Goal: Task Accomplishment & Management: Manage account settings

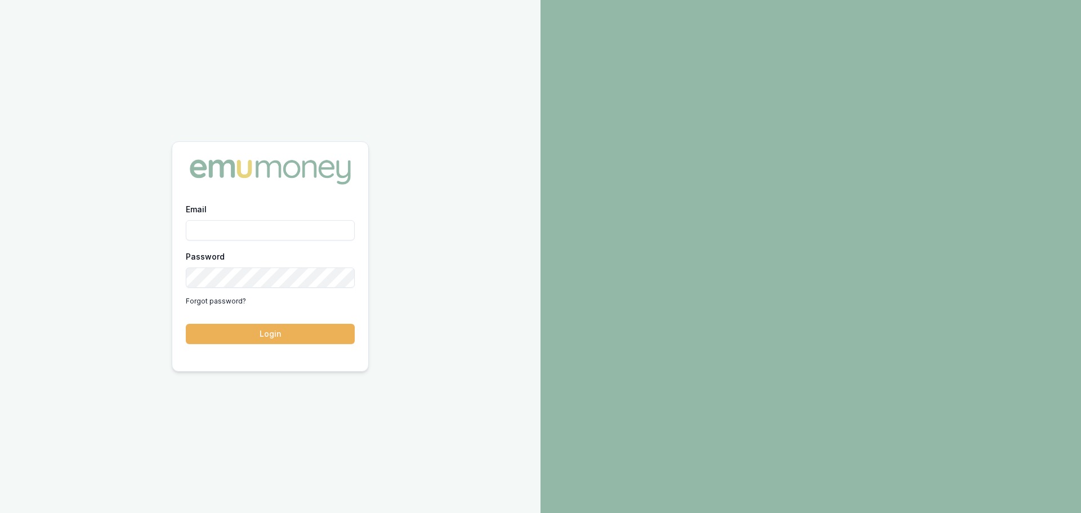
drag, startPoint x: 173, startPoint y: 217, endPoint x: 212, endPoint y: 228, distance: 40.8
click at [176, 220] on div "Email Password Forgot password? Login" at bounding box center [270, 279] width 196 height 155
click at [215, 226] on input "Email" at bounding box center [270, 230] width 169 height 20
type input "natasha.mccallum@emumoney.com.au"
click at [186, 324] on button "Login" at bounding box center [270, 334] width 169 height 20
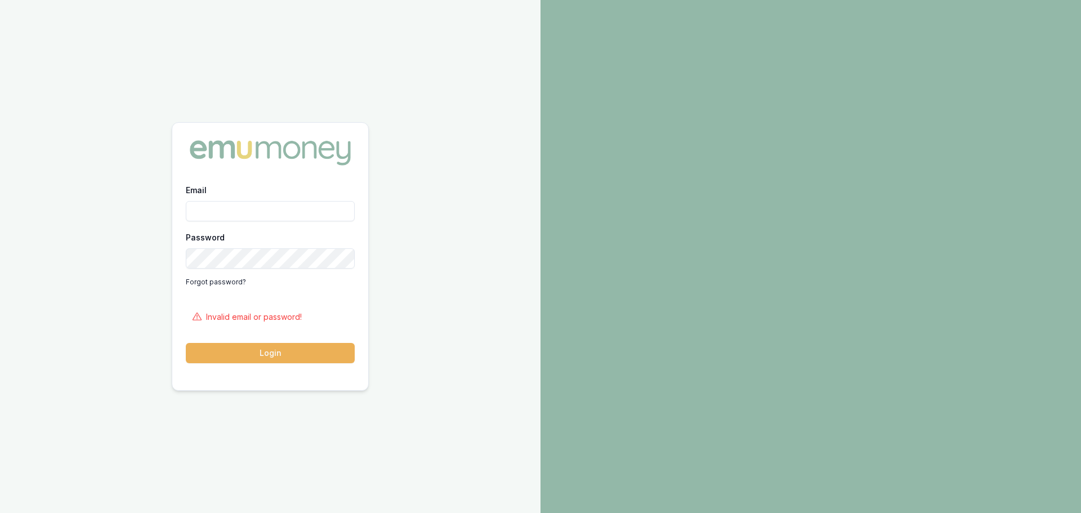
drag, startPoint x: 218, startPoint y: 222, endPoint x: 226, endPoint y: 217, distance: 9.7
click at [220, 222] on div "Email Password Forgot password?" at bounding box center [270, 237] width 169 height 108
click at [226, 217] on input "Email" at bounding box center [270, 211] width 169 height 20
type input "natasha.mccallum@emumoney.com.au"
click at [186, 343] on button "Login" at bounding box center [270, 353] width 169 height 20
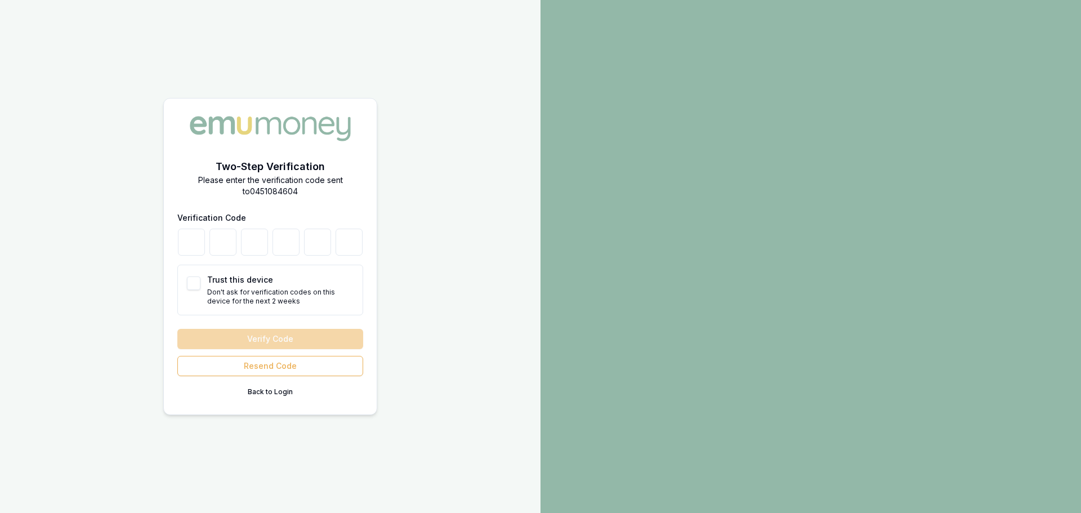
click at [191, 289] on button "Trust this device" at bounding box center [194, 284] width 14 height 14
checkbox input "true"
click at [197, 254] on input "number" at bounding box center [191, 242] width 27 height 27
type input "5"
type input "3"
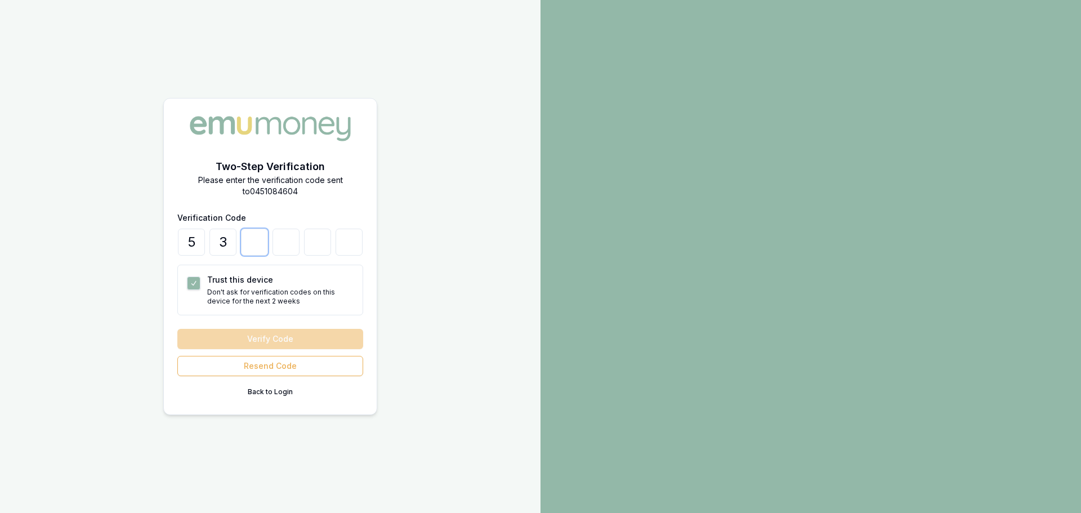
type input "2"
type input "5"
type input "8"
type input "2"
click at [177, 329] on button "Verify Code" at bounding box center [270, 339] width 186 height 20
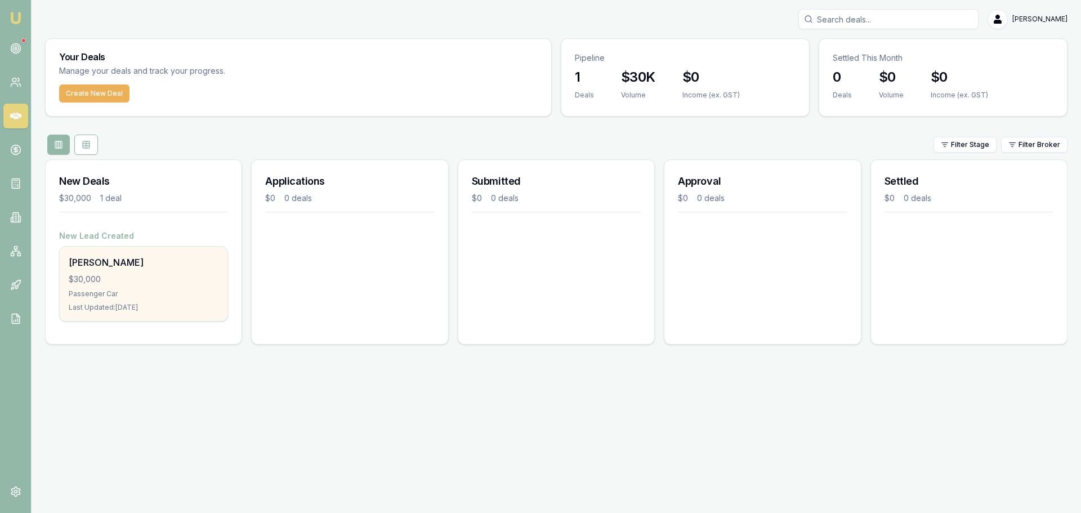
click at [124, 270] on div "Shelby Johnson $30,000 Passenger Car Last Updated: 28 days ago" at bounding box center [144, 284] width 168 height 74
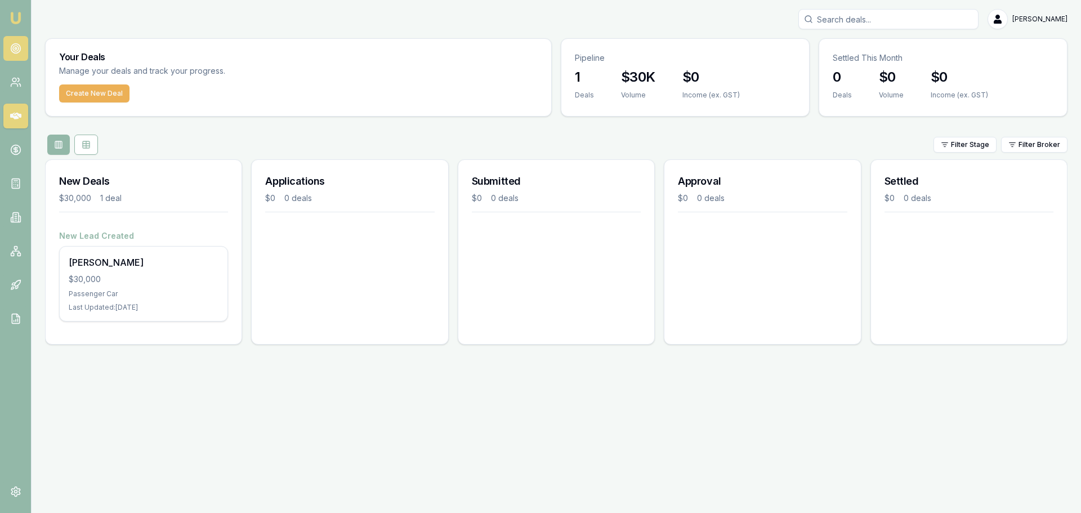
click at [9, 45] on link at bounding box center [15, 48] width 25 height 25
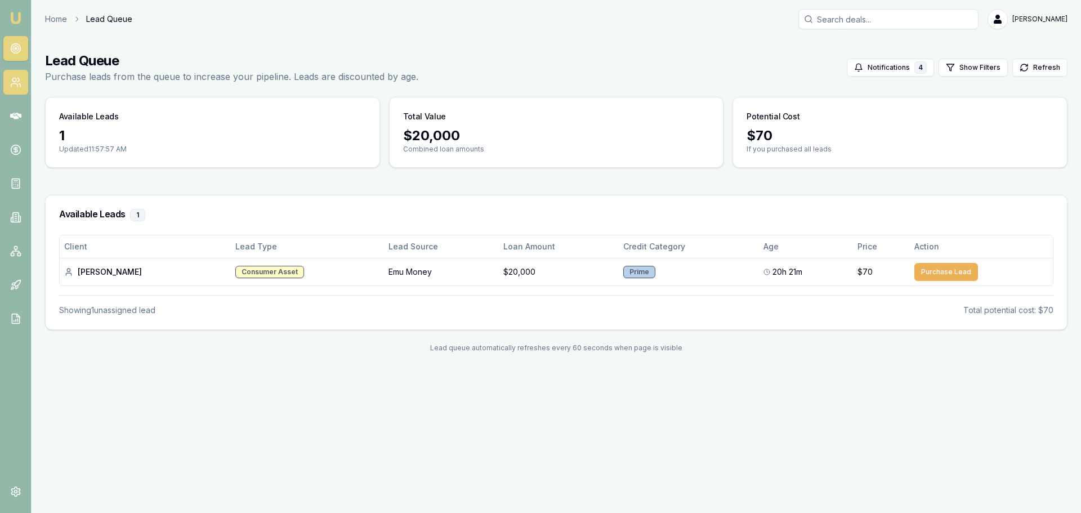
click at [9, 91] on link at bounding box center [15, 82] width 25 height 25
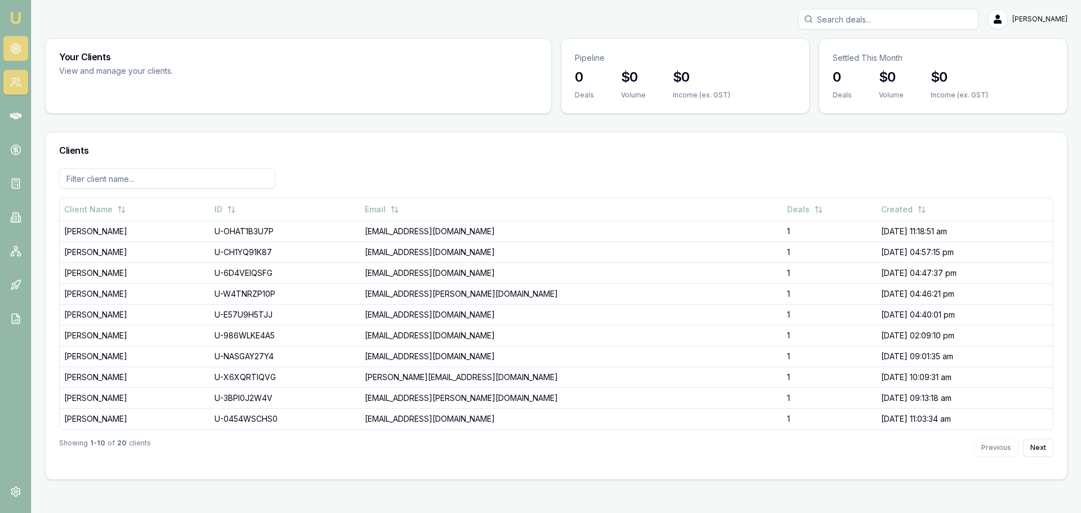
click at [22, 54] on link at bounding box center [15, 48] width 25 height 25
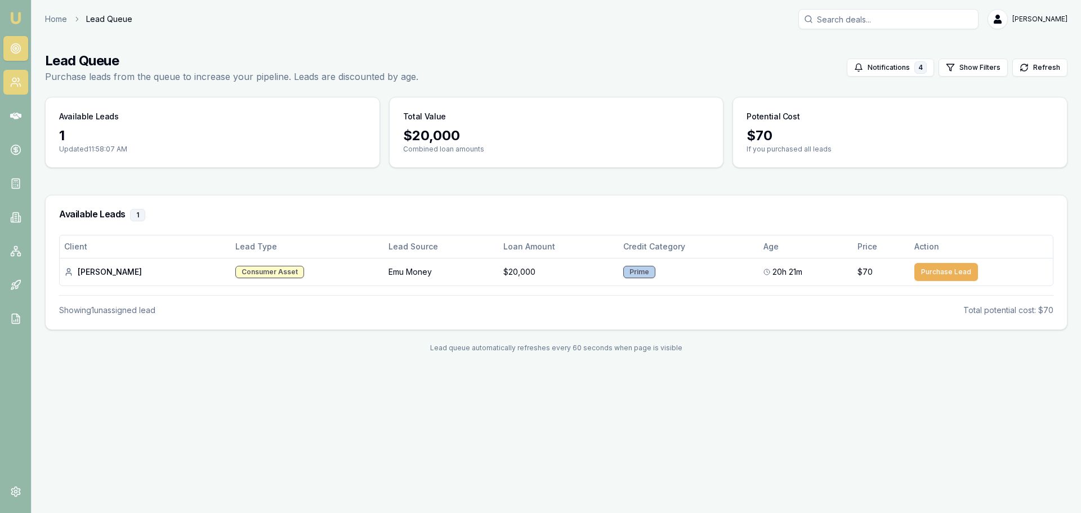
click at [8, 91] on link at bounding box center [15, 82] width 25 height 25
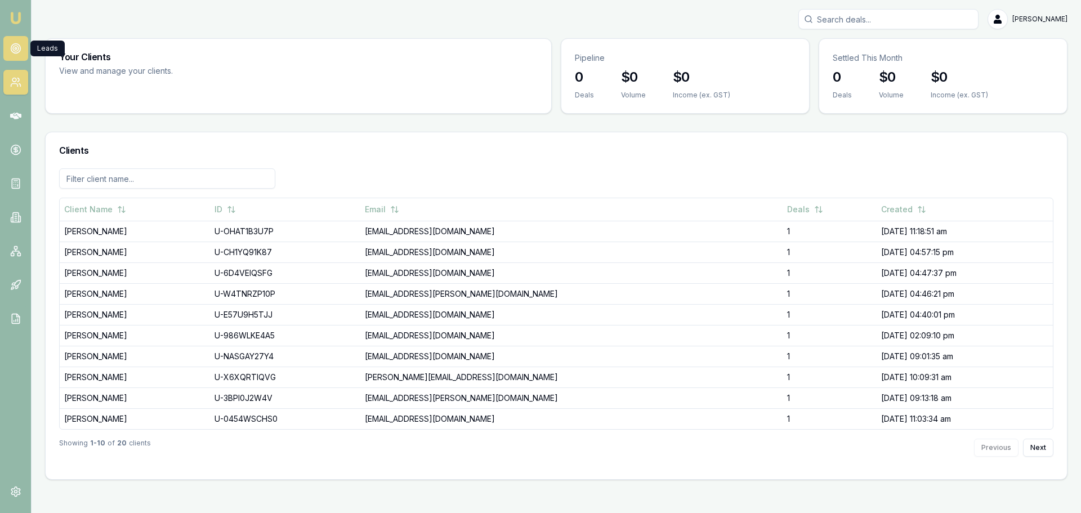
drag, startPoint x: 10, startPoint y: 54, endPoint x: 19, endPoint y: 60, distance: 10.6
click at [10, 54] on link at bounding box center [15, 48] width 25 height 25
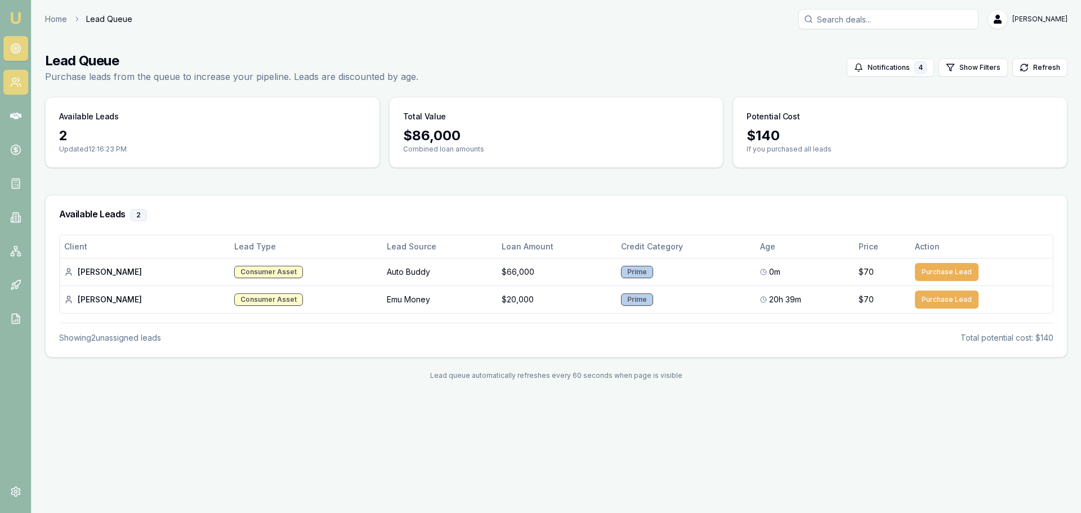
click at [24, 81] on link at bounding box center [15, 82] width 25 height 25
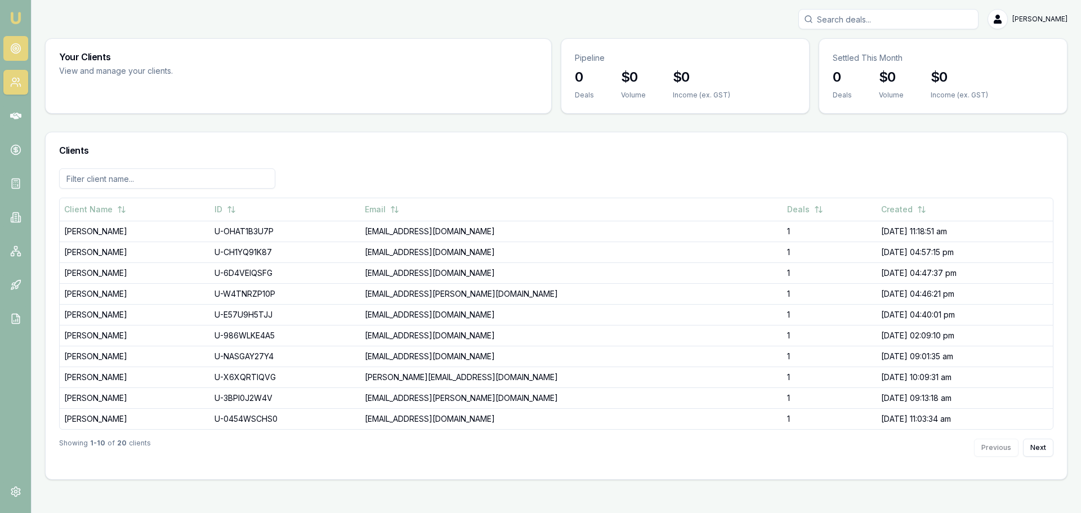
click at [25, 41] on link at bounding box center [15, 48] width 25 height 25
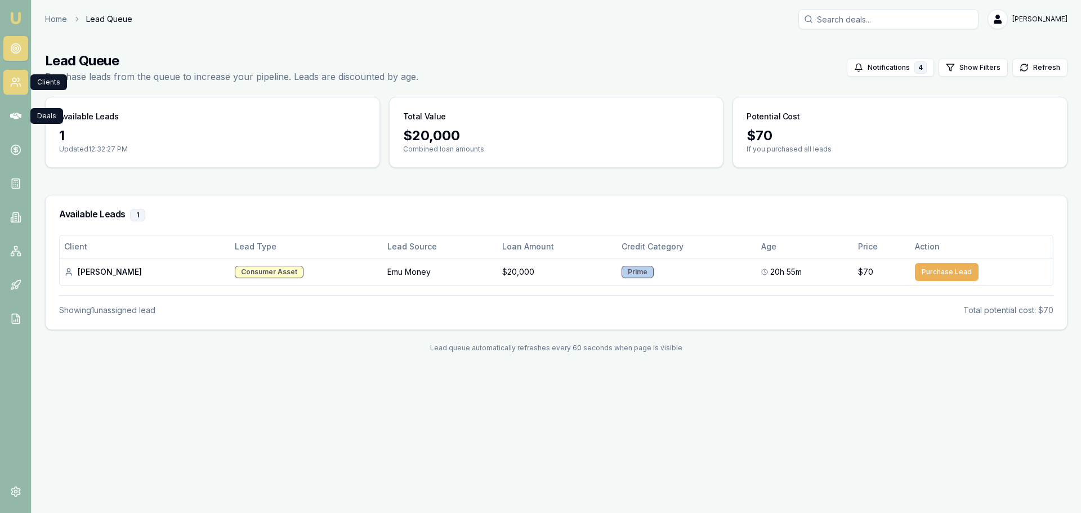
click at [23, 90] on link at bounding box center [15, 82] width 25 height 25
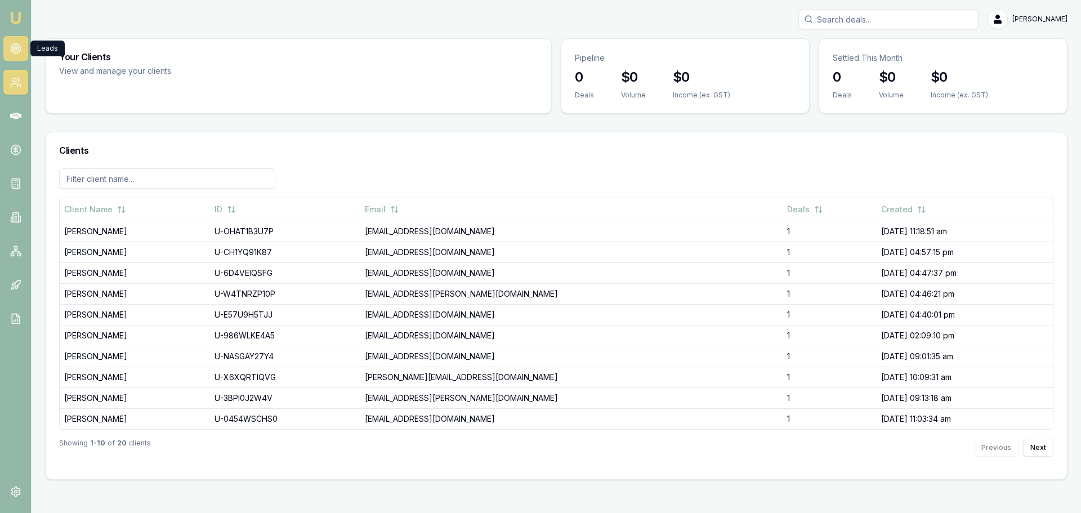
click at [24, 56] on link at bounding box center [15, 48] width 25 height 25
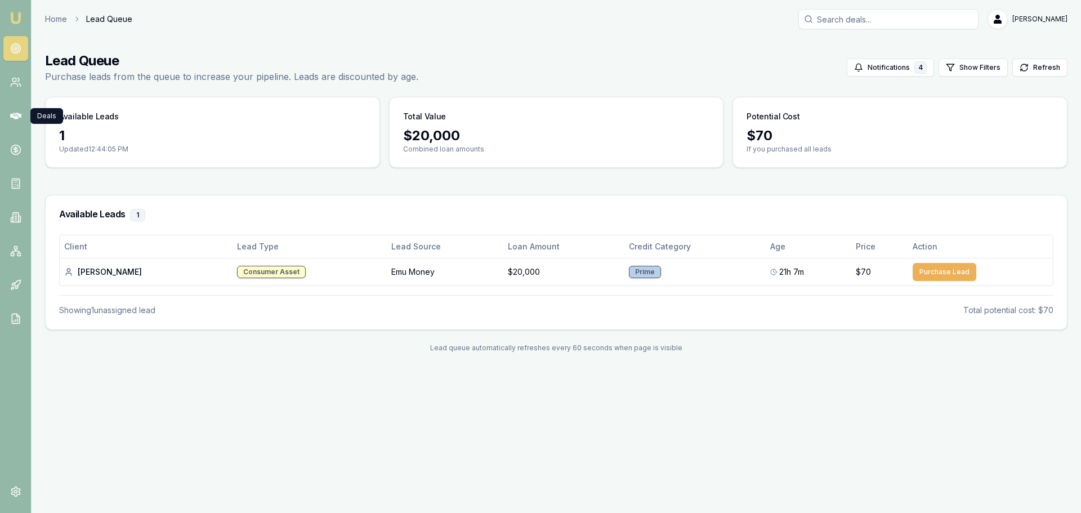
click at [12, 95] on nav "Emu Broker" at bounding box center [15, 170] width 31 height 340
click at [16, 86] on icon at bounding box center [15, 82] width 11 height 11
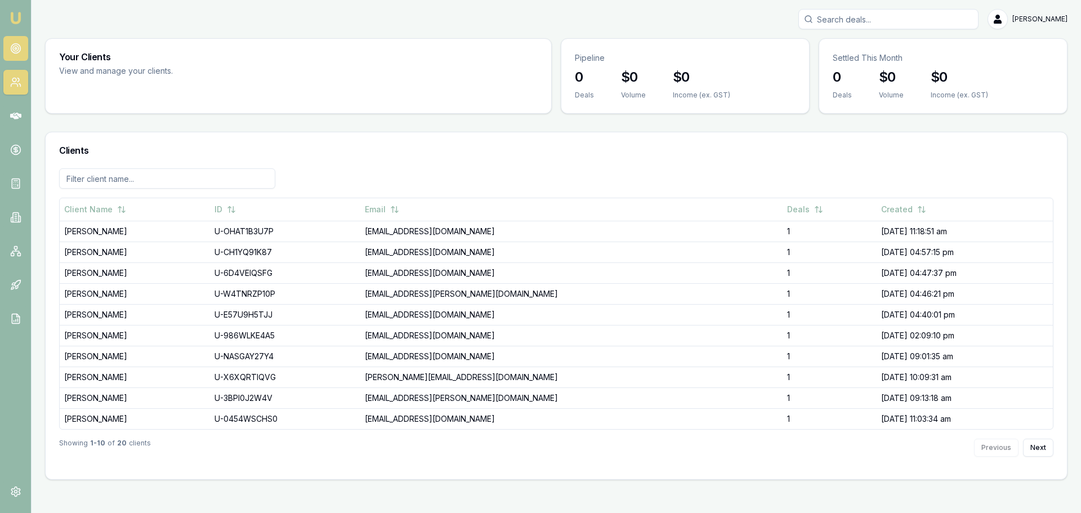
click at [21, 52] on link at bounding box center [15, 48] width 25 height 25
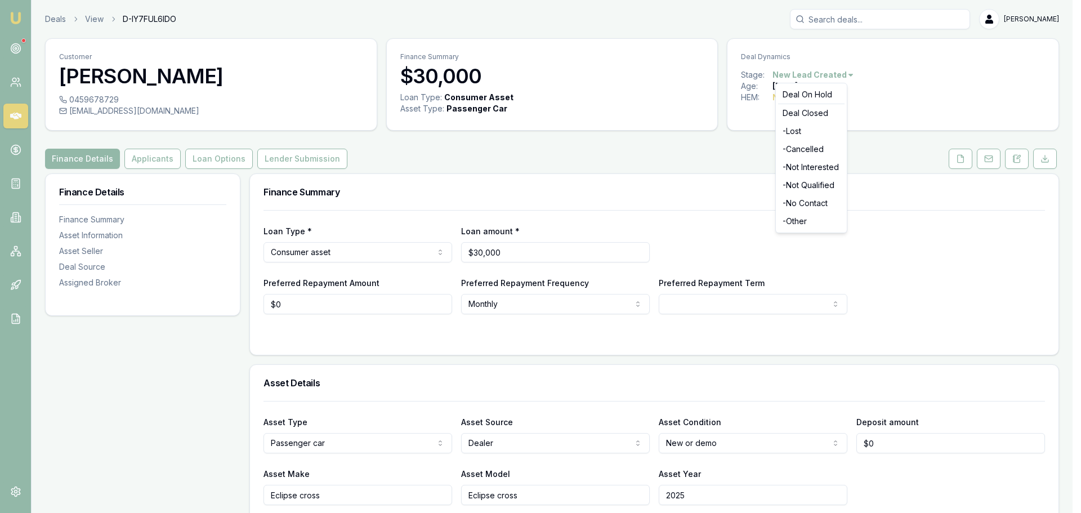
click at [840, 74] on html "Emu Broker Deals View D-IY7FUL6IDO [PERSON_NAME] Toggle Menu Customer [PERSON_N…" at bounding box center [540, 256] width 1081 height 513
click at [813, 133] on div "- Lost" at bounding box center [811, 131] width 66 height 18
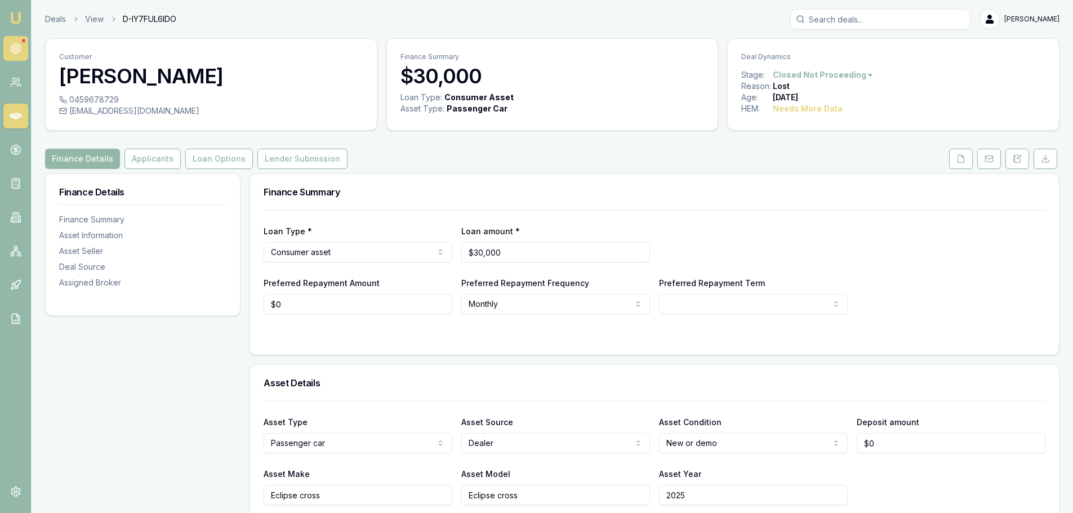
click at [12, 52] on circle at bounding box center [16, 49] width 10 height 10
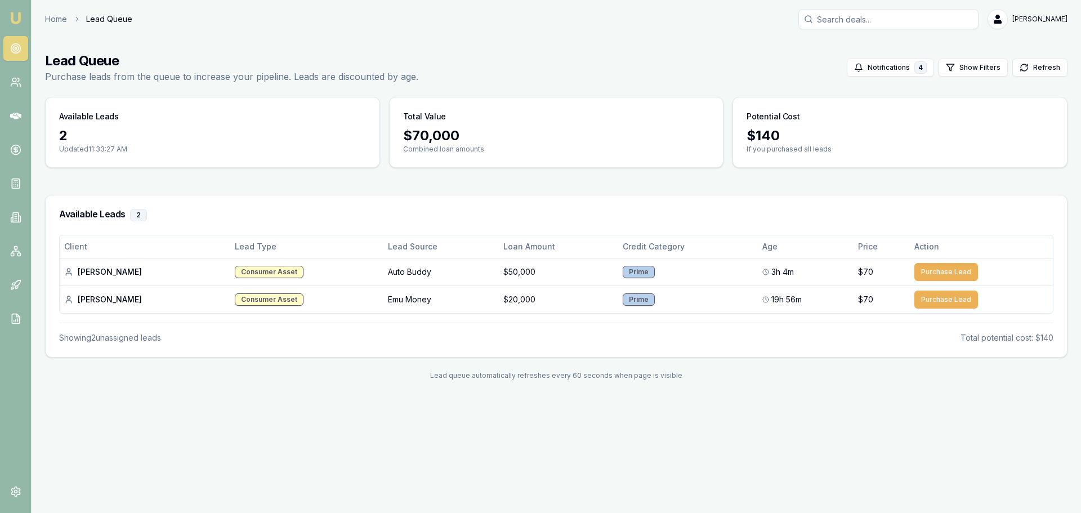
click at [33, 86] on main "Lead Queue Purchase leads from the queue to increase your pipeline. Leads are d…" at bounding box center [557, 215] width 1050 height 355
click at [17, 85] on icon at bounding box center [14, 85] width 7 height 3
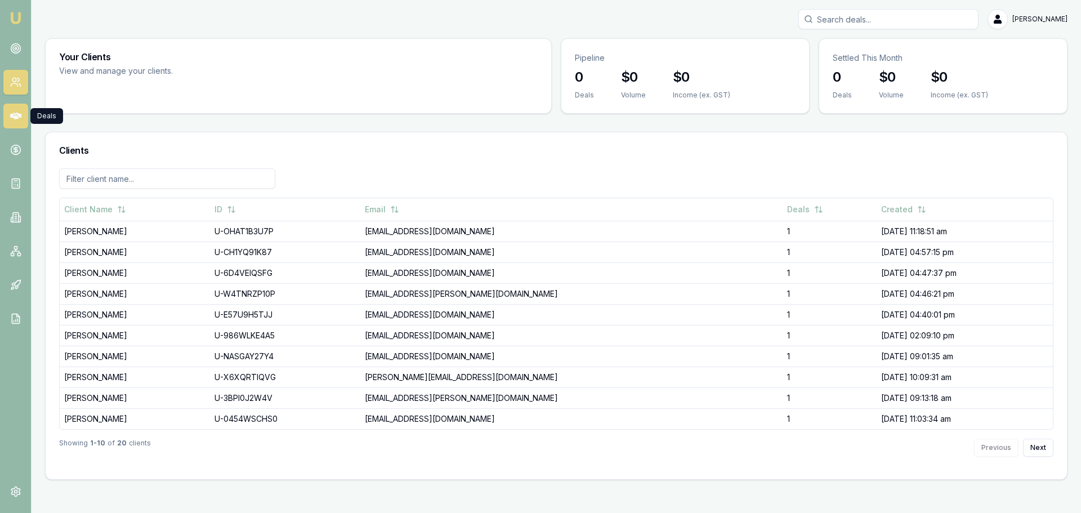
click at [12, 121] on icon at bounding box center [15, 115] width 11 height 11
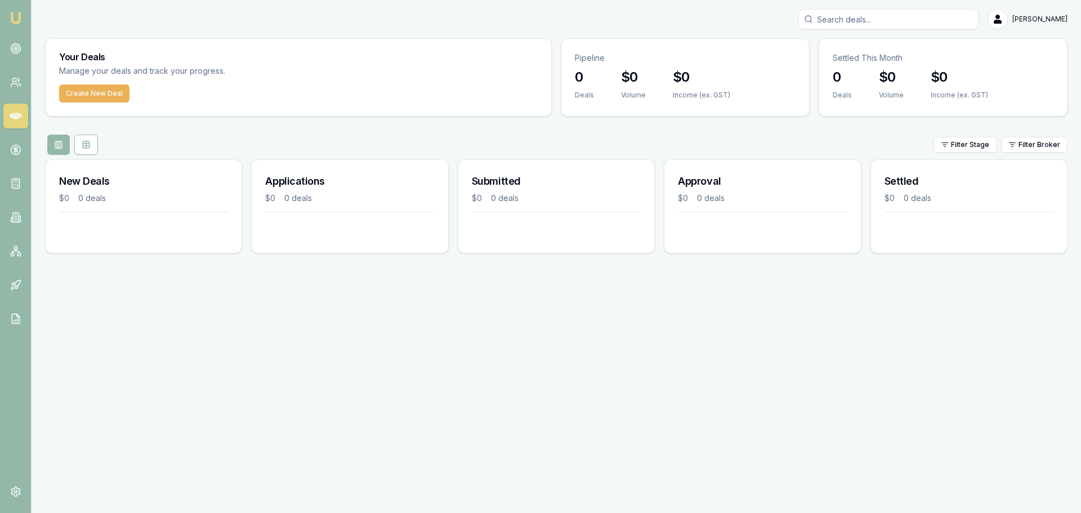
click at [4, 164] on nav "Emu Broker" at bounding box center [15, 170] width 31 height 340
click at [14, 156] on link at bounding box center [15, 149] width 25 height 25
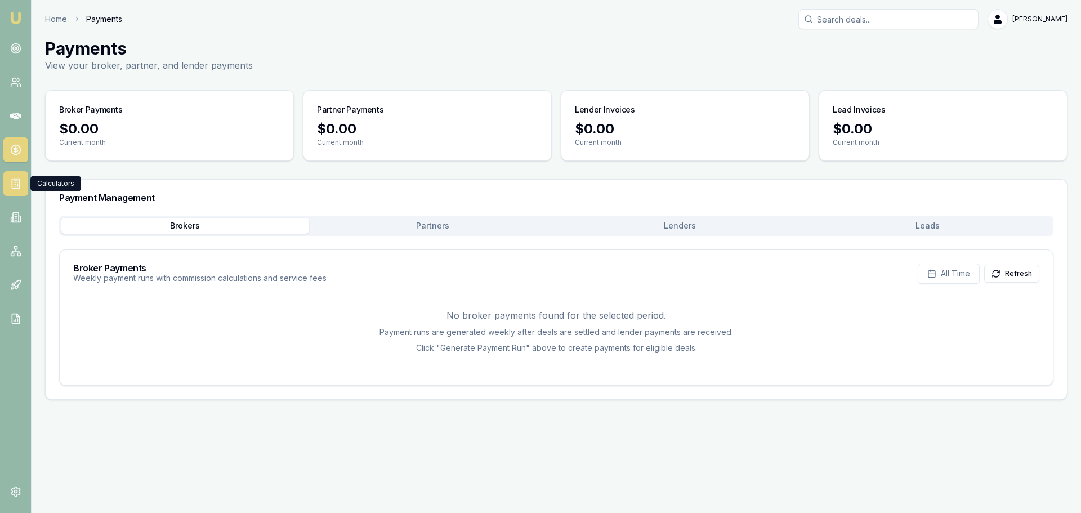
click at [21, 183] on link at bounding box center [15, 183] width 25 height 25
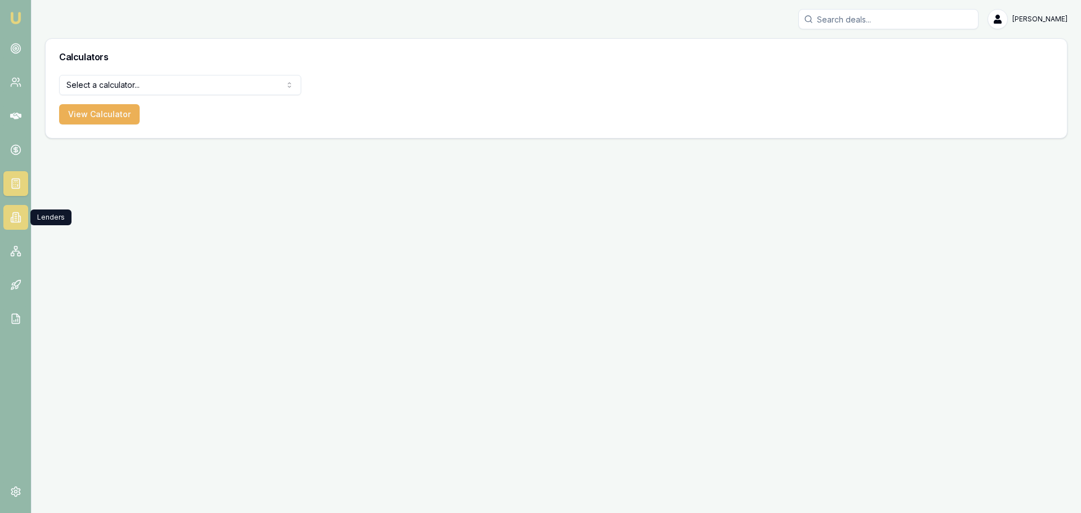
click at [19, 225] on link at bounding box center [15, 217] width 25 height 25
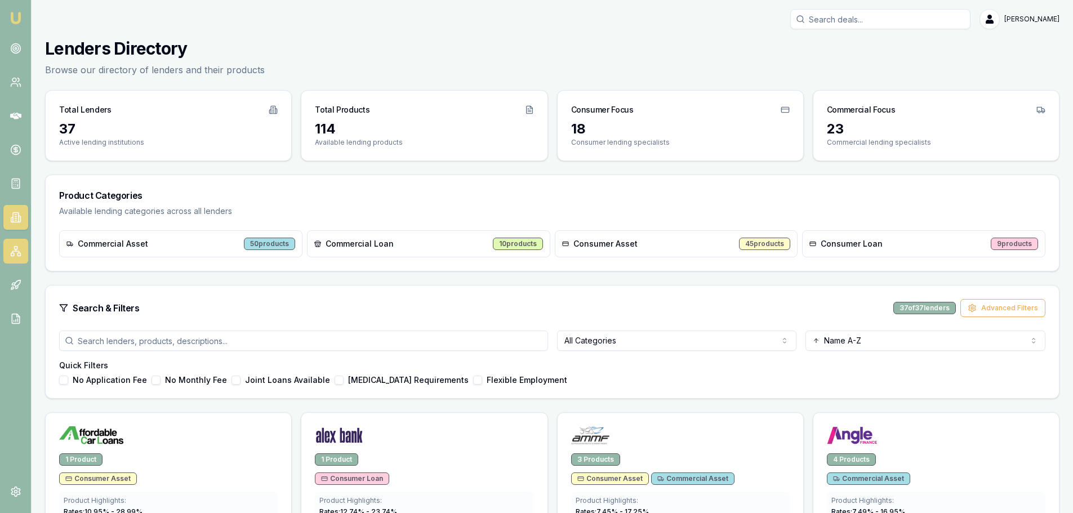
click at [23, 252] on link at bounding box center [15, 251] width 25 height 25
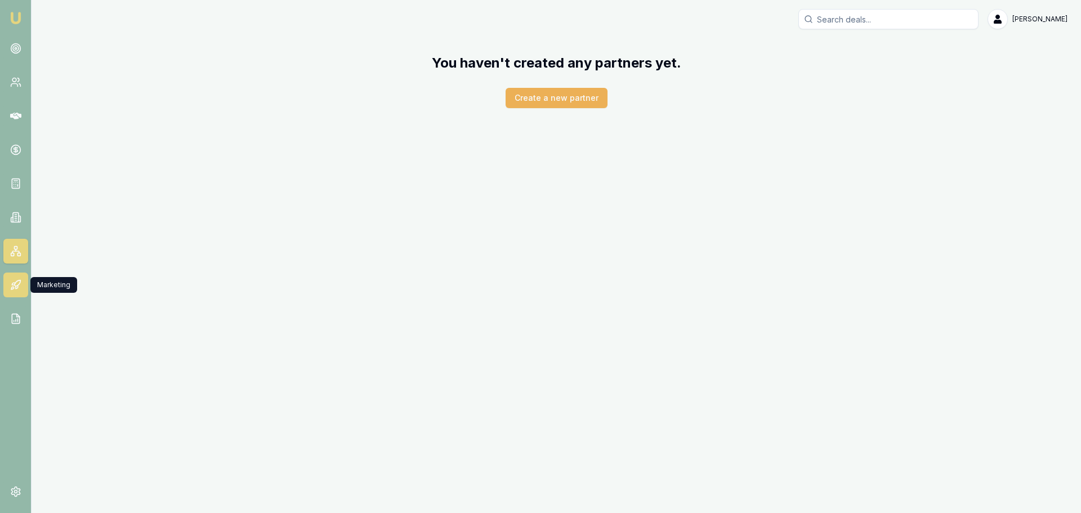
click at [20, 287] on icon at bounding box center [15, 284] width 11 height 11
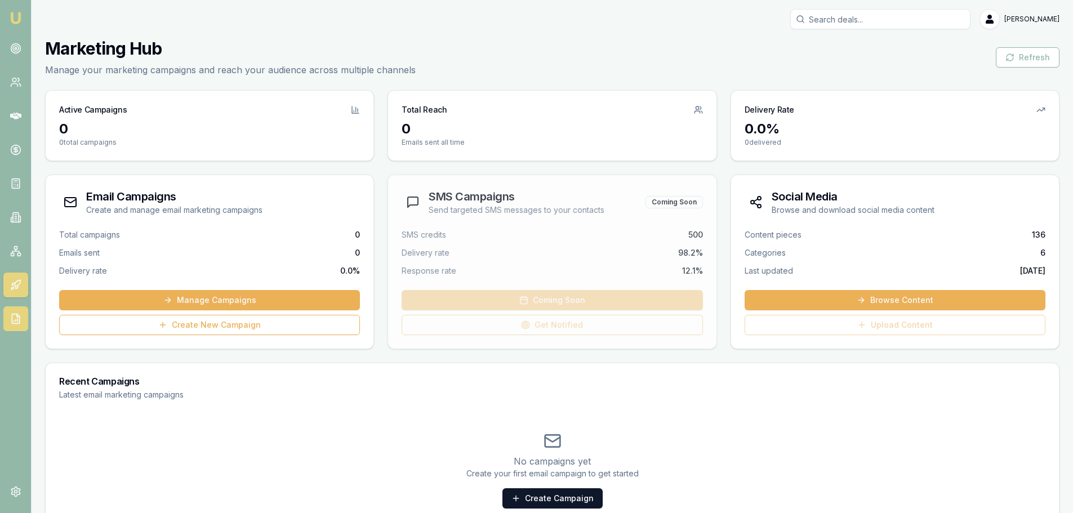
click at [16, 308] on link at bounding box center [15, 318] width 25 height 25
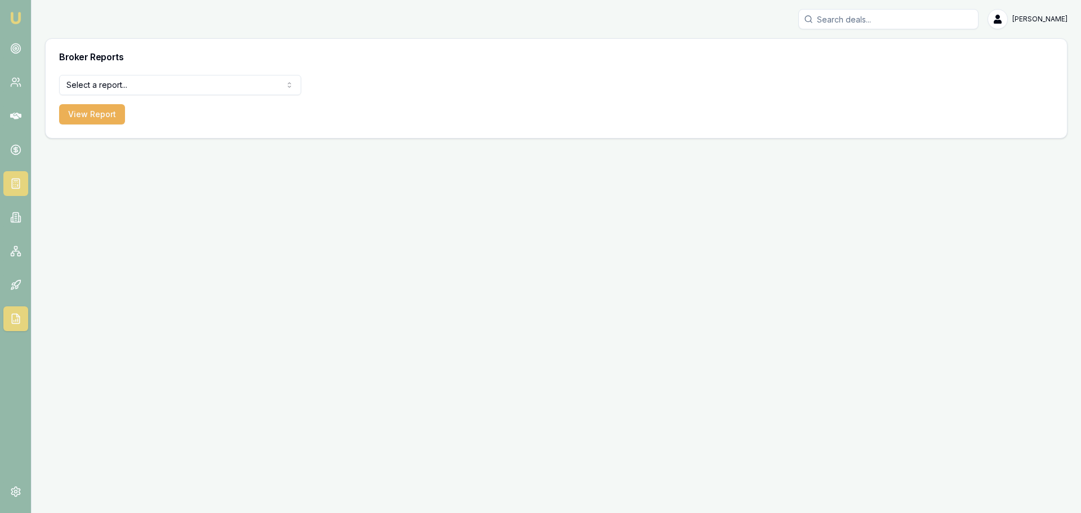
click at [15, 195] on link at bounding box center [15, 183] width 25 height 25
click at [25, 157] on link at bounding box center [15, 149] width 25 height 25
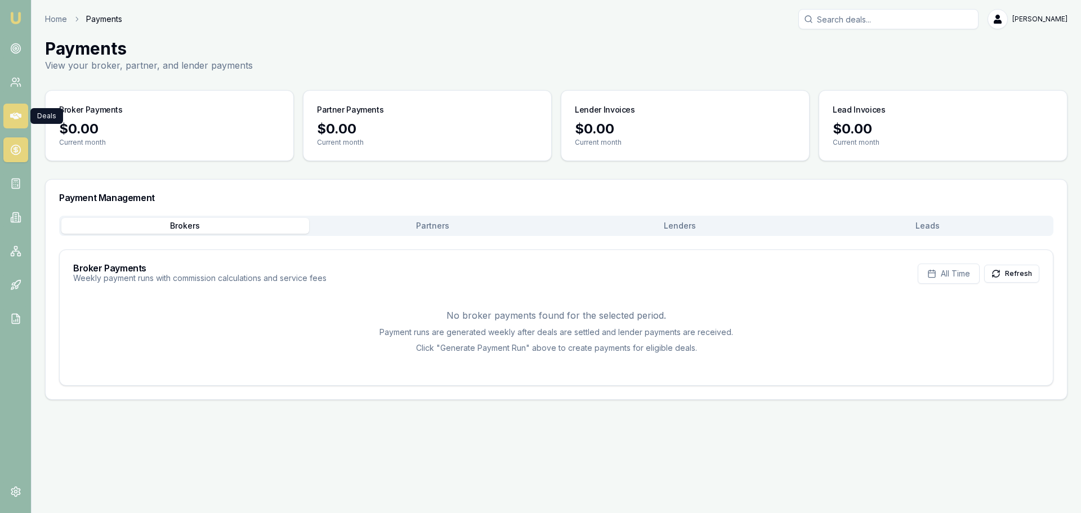
click at [16, 124] on link at bounding box center [15, 116] width 25 height 25
